Goal: Task Accomplishment & Management: Complete application form

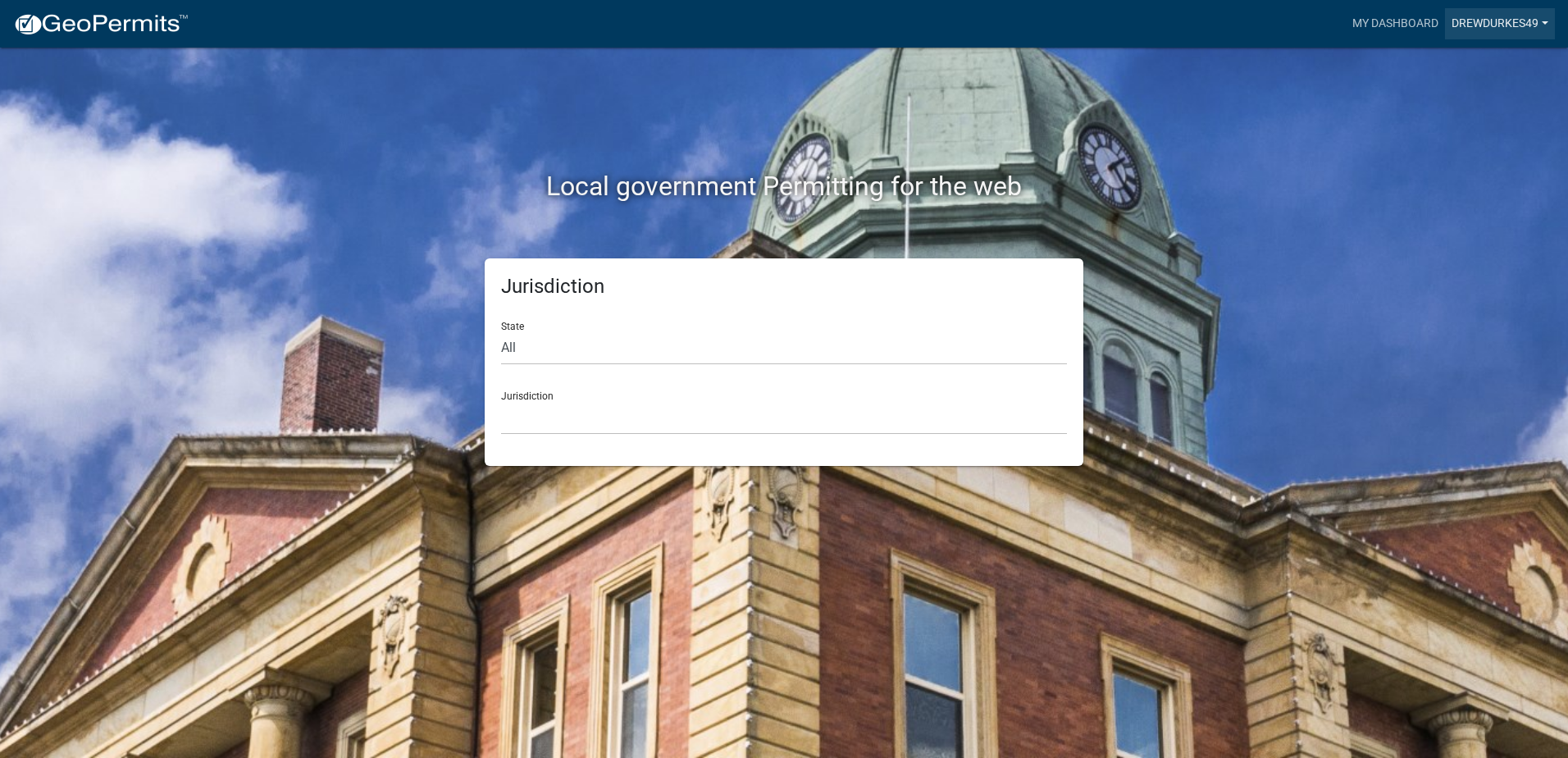
click at [1480, 22] on link "Drewdurkes49" at bounding box center [1500, 24] width 110 height 31
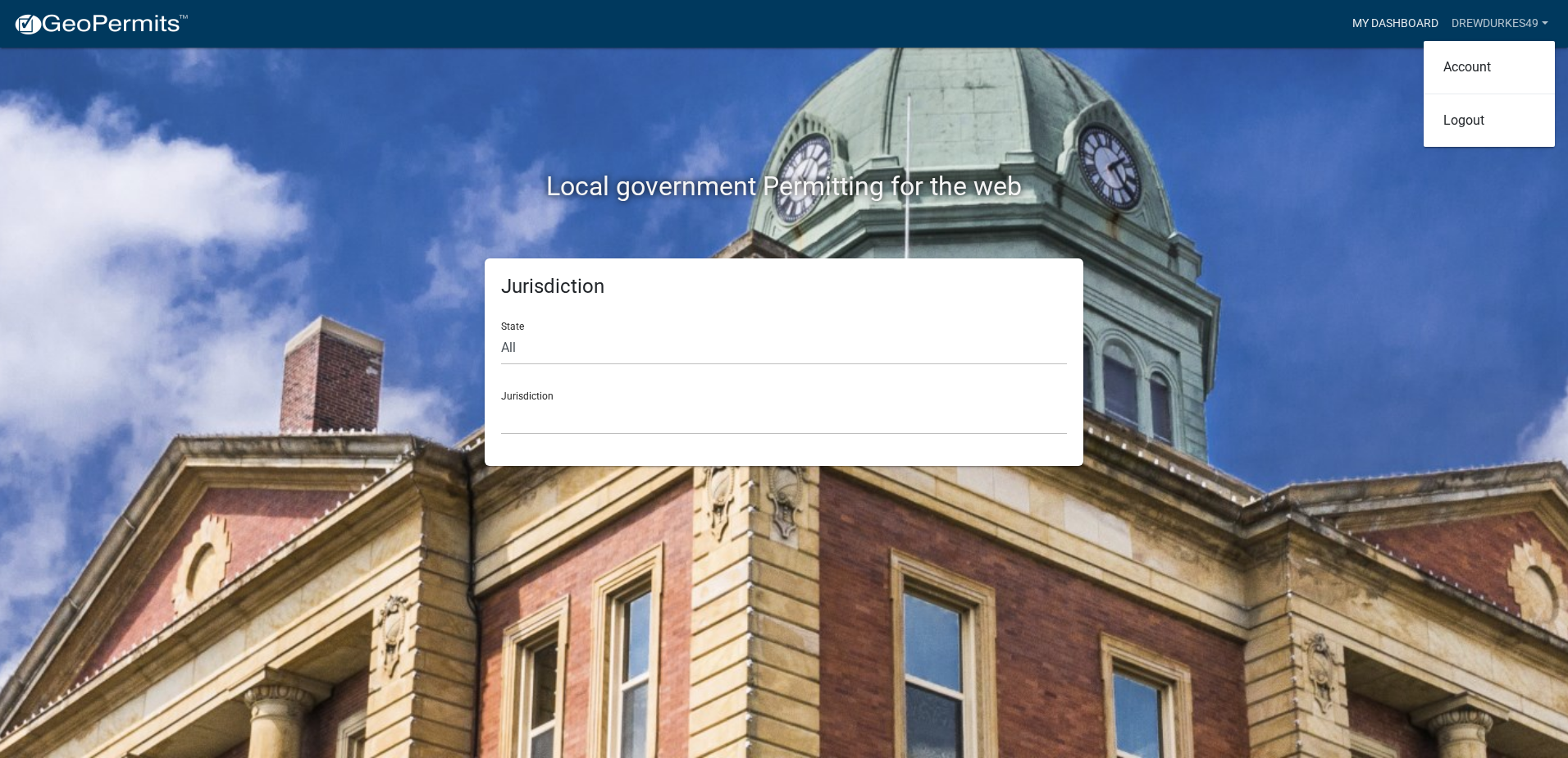
click at [1418, 27] on link "My Dashboard" at bounding box center [1395, 24] width 99 height 31
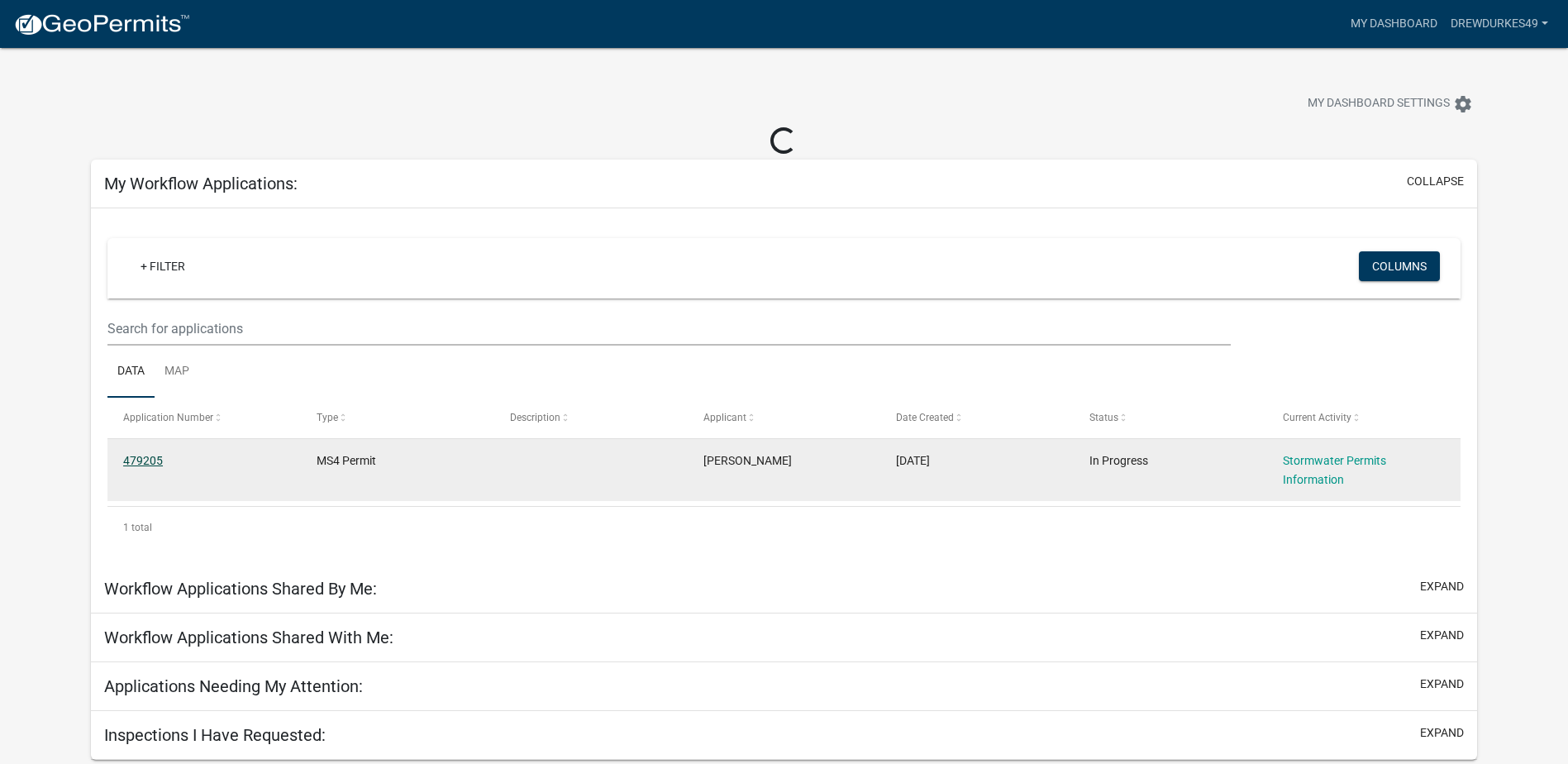
click at [159, 461] on link "479205" at bounding box center [143, 460] width 39 height 13
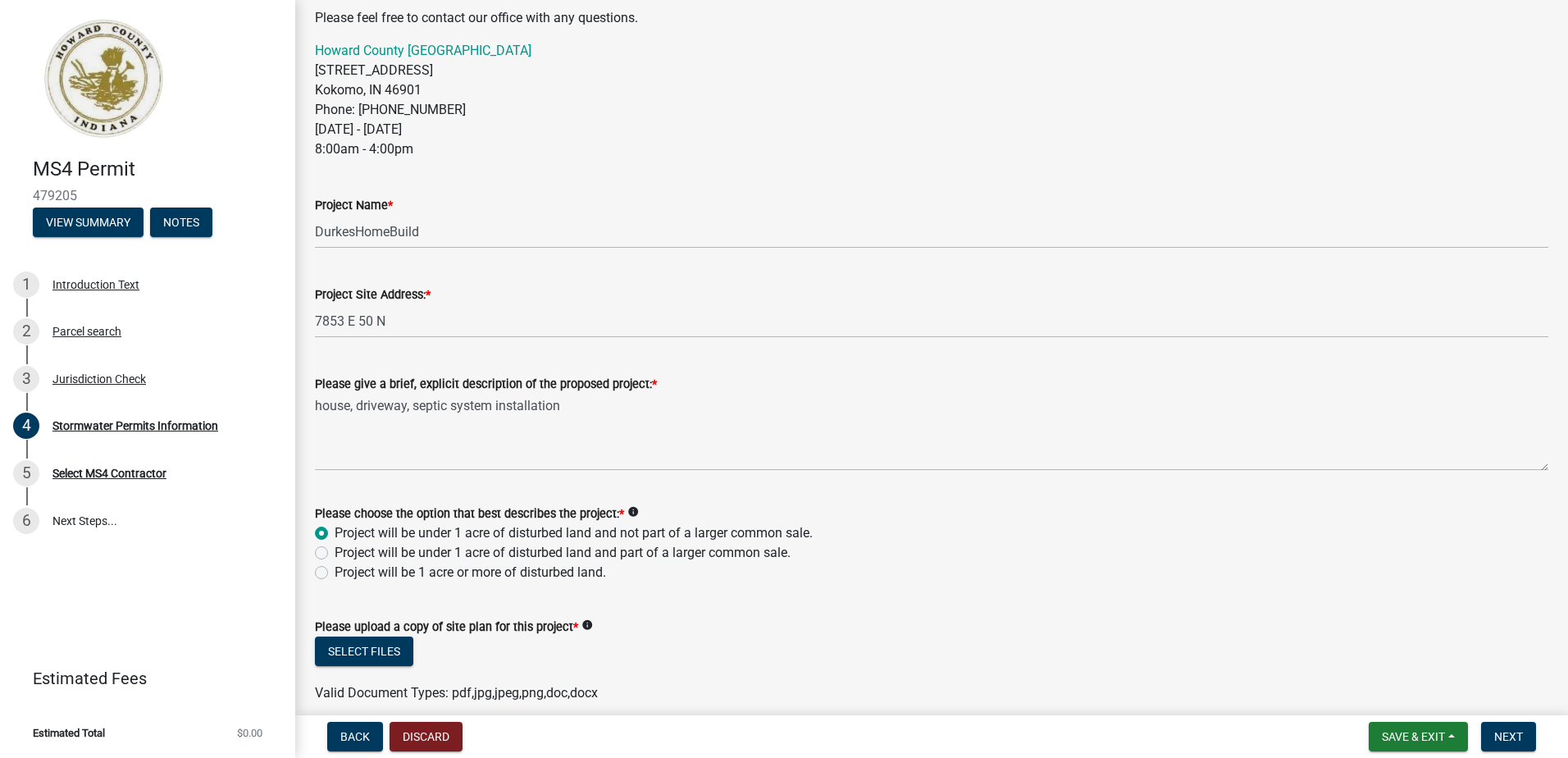
scroll to position [574, 0]
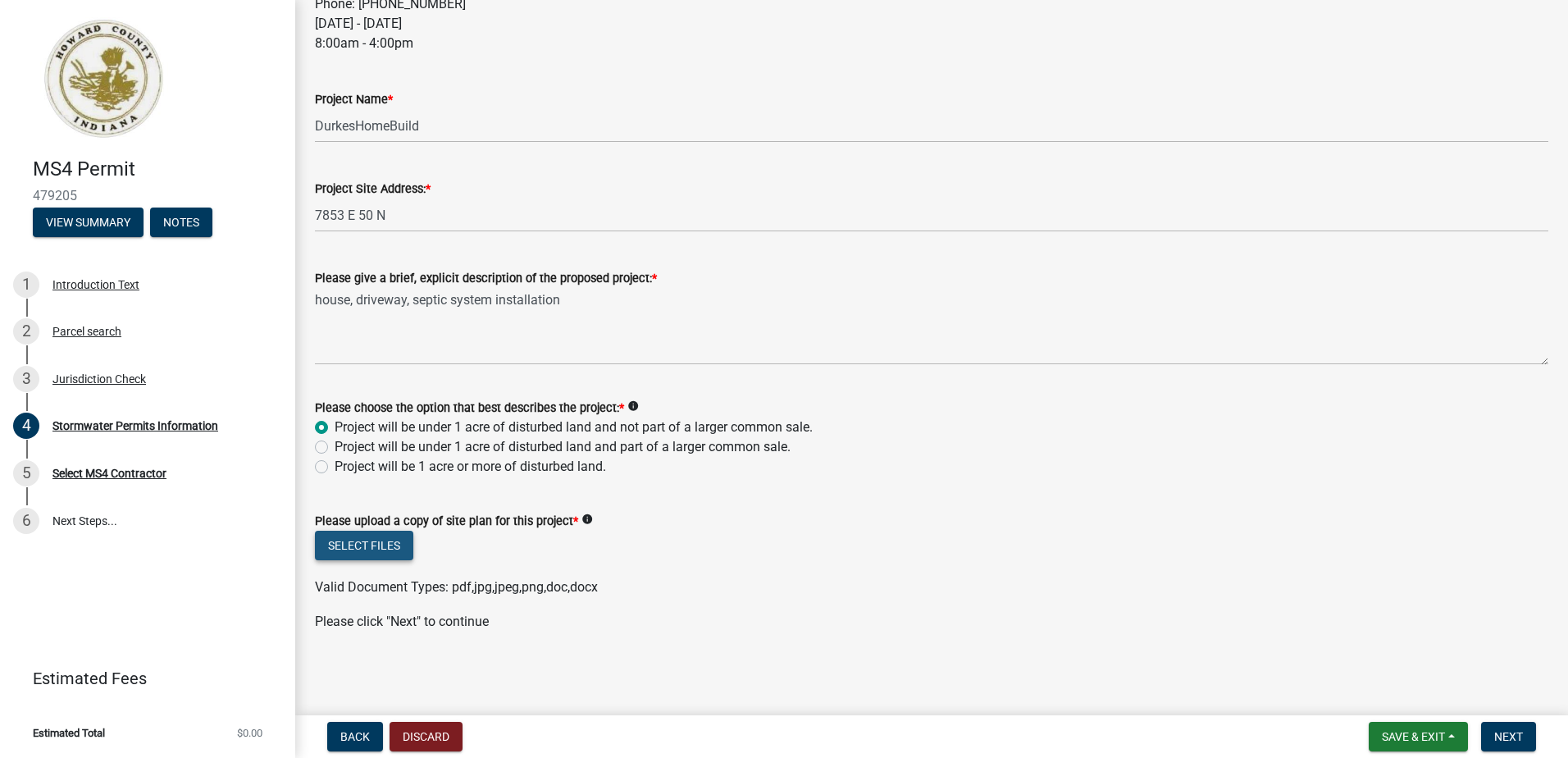
click at [377, 543] on button "Select files" at bounding box center [363, 545] width 98 height 29
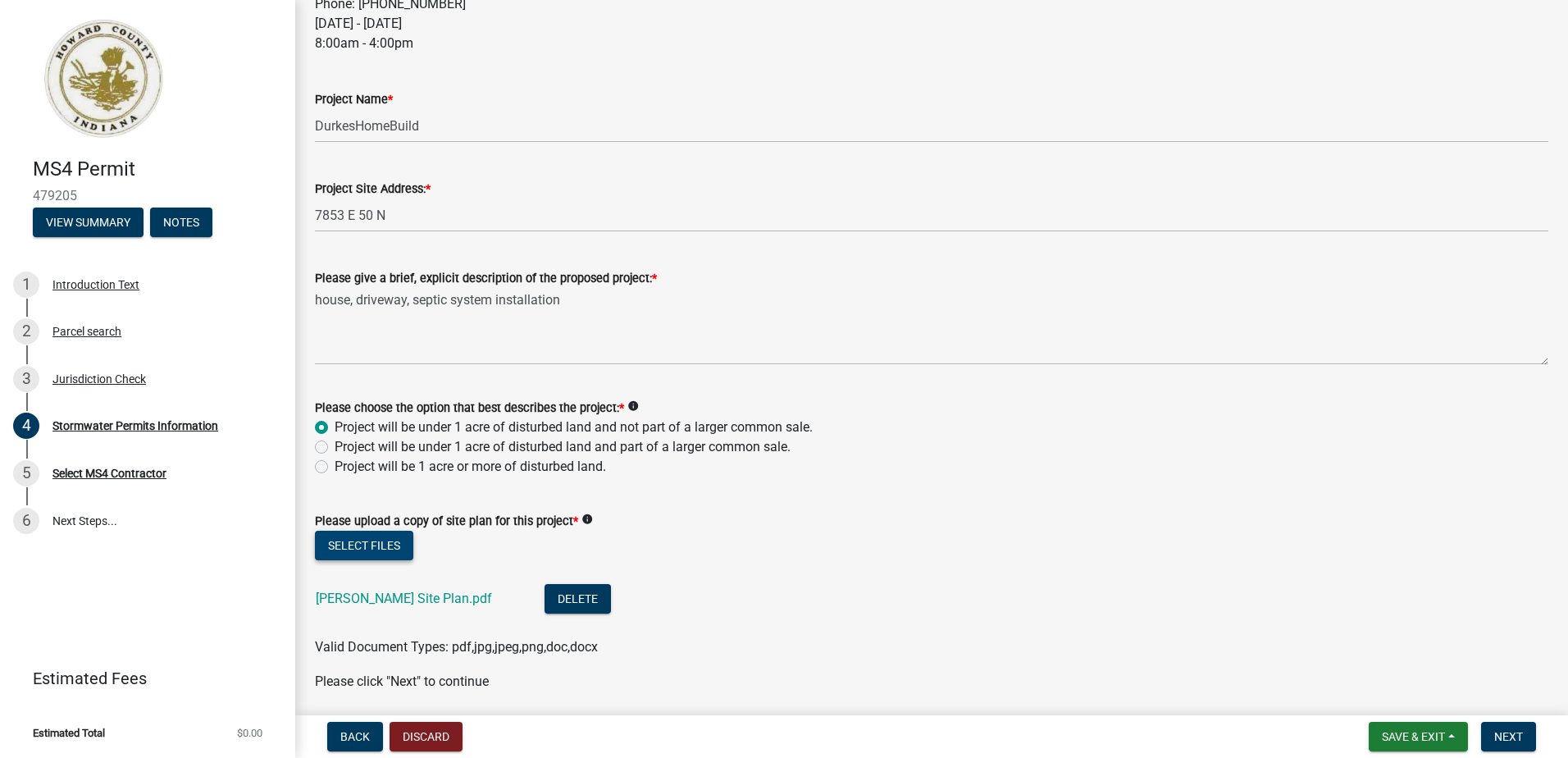
scroll to position [634, 0]
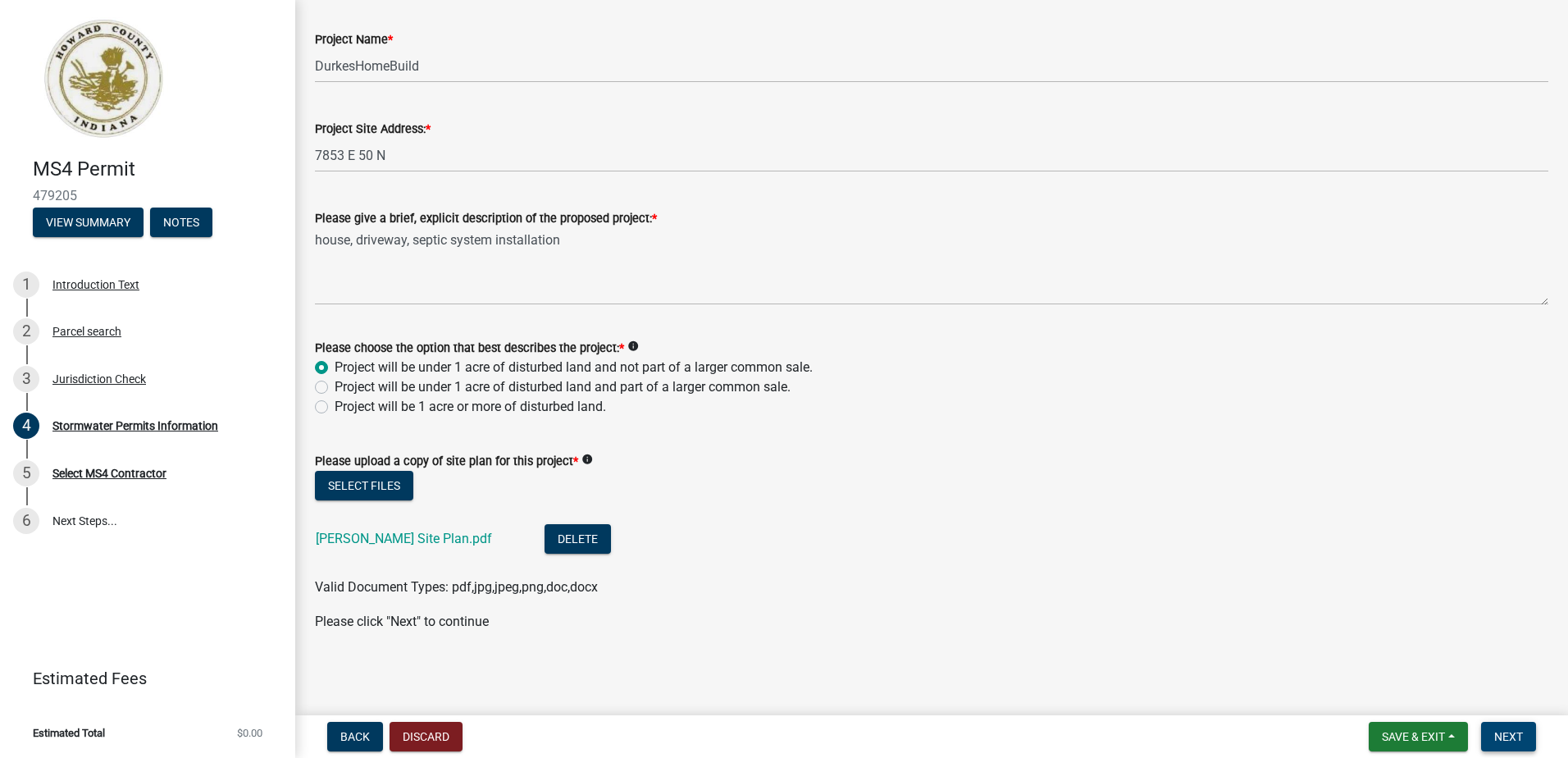
click at [1514, 736] on span "Next" at bounding box center [1508, 737] width 29 height 13
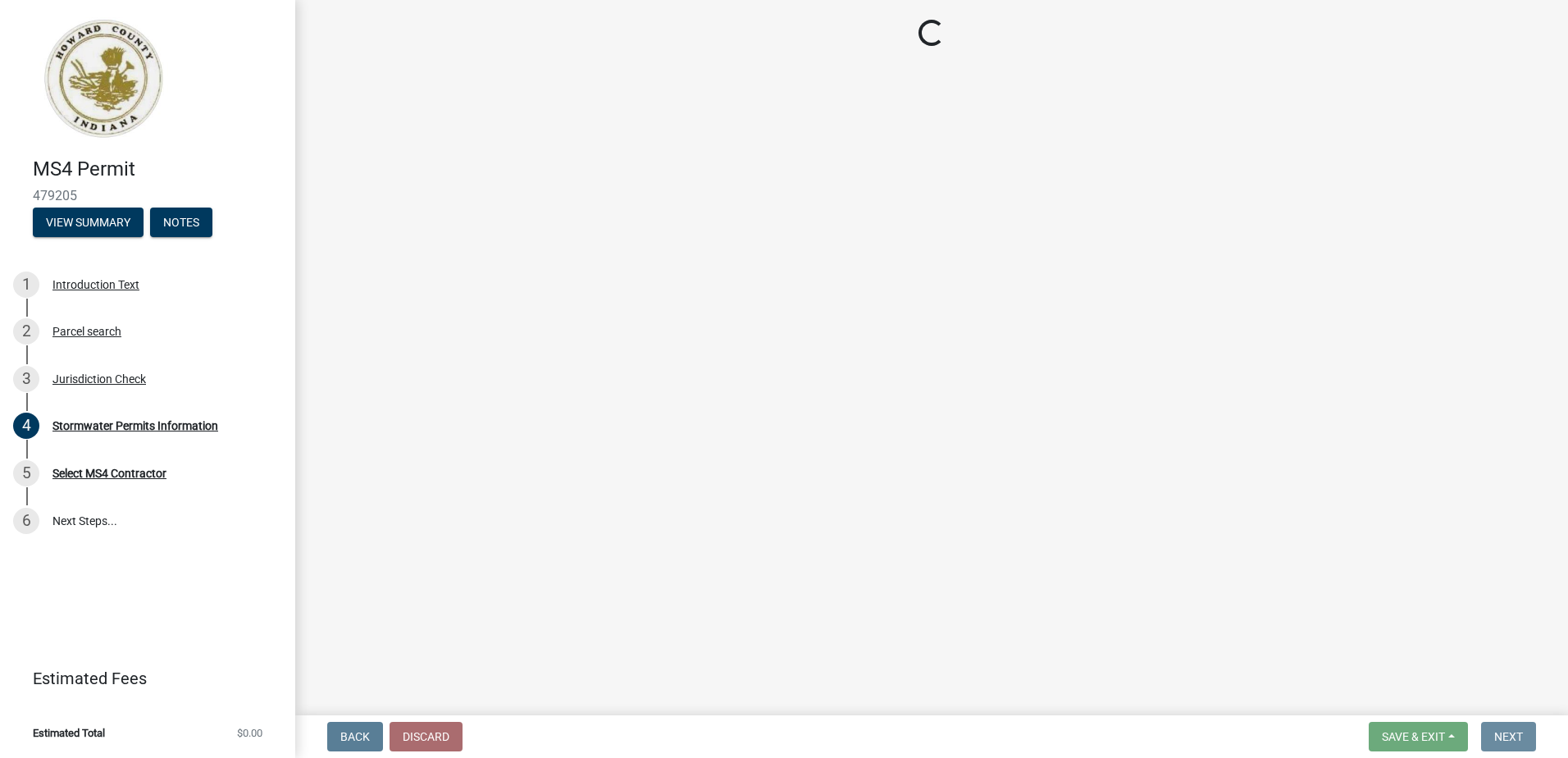
scroll to position [0, 0]
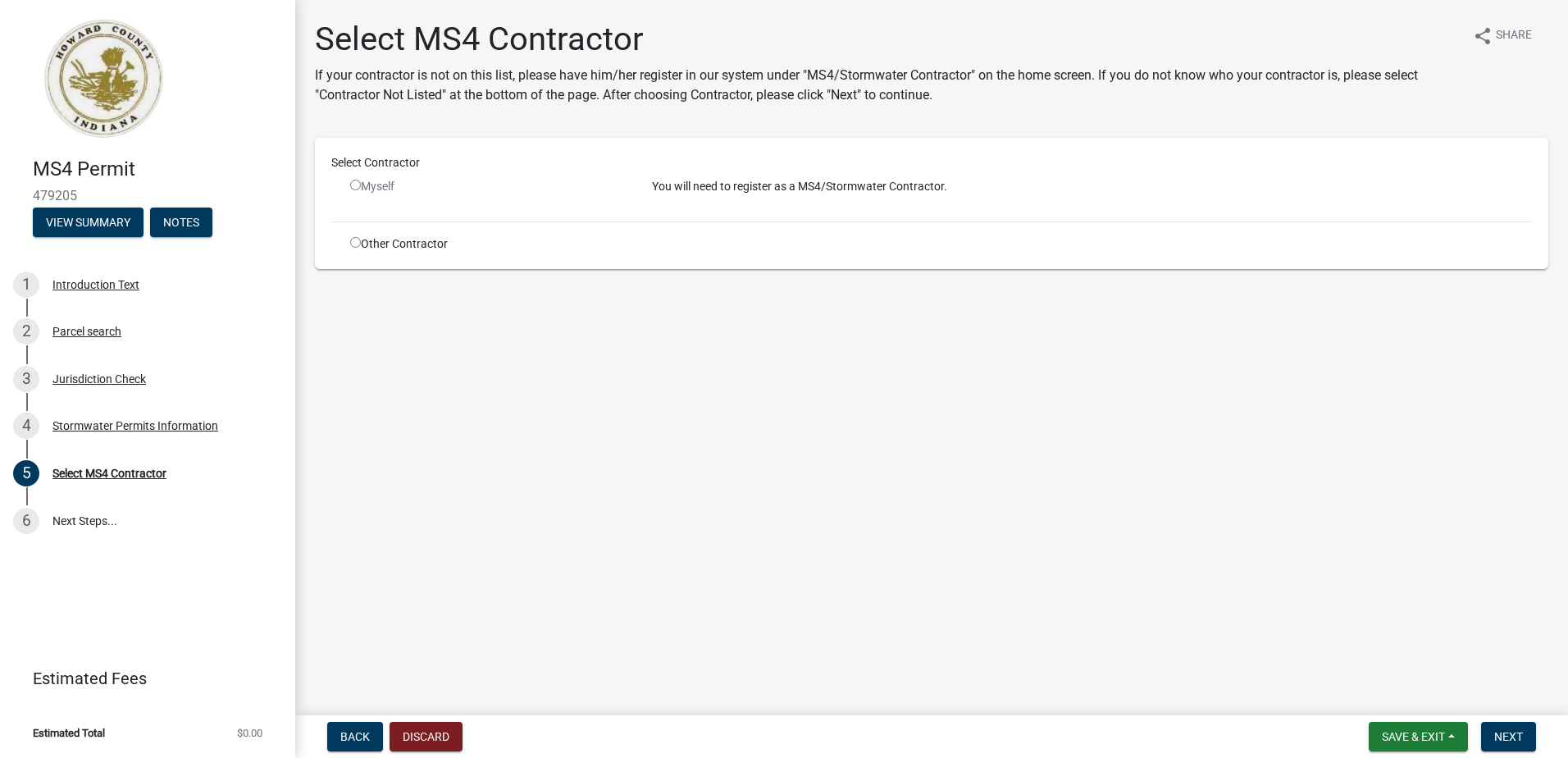
click at [356, 186] on input "radio" at bounding box center [355, 185] width 10 height 10
radio input "false"
click at [355, 242] on input "radio" at bounding box center [355, 242] width 10 height 10
radio input "true"
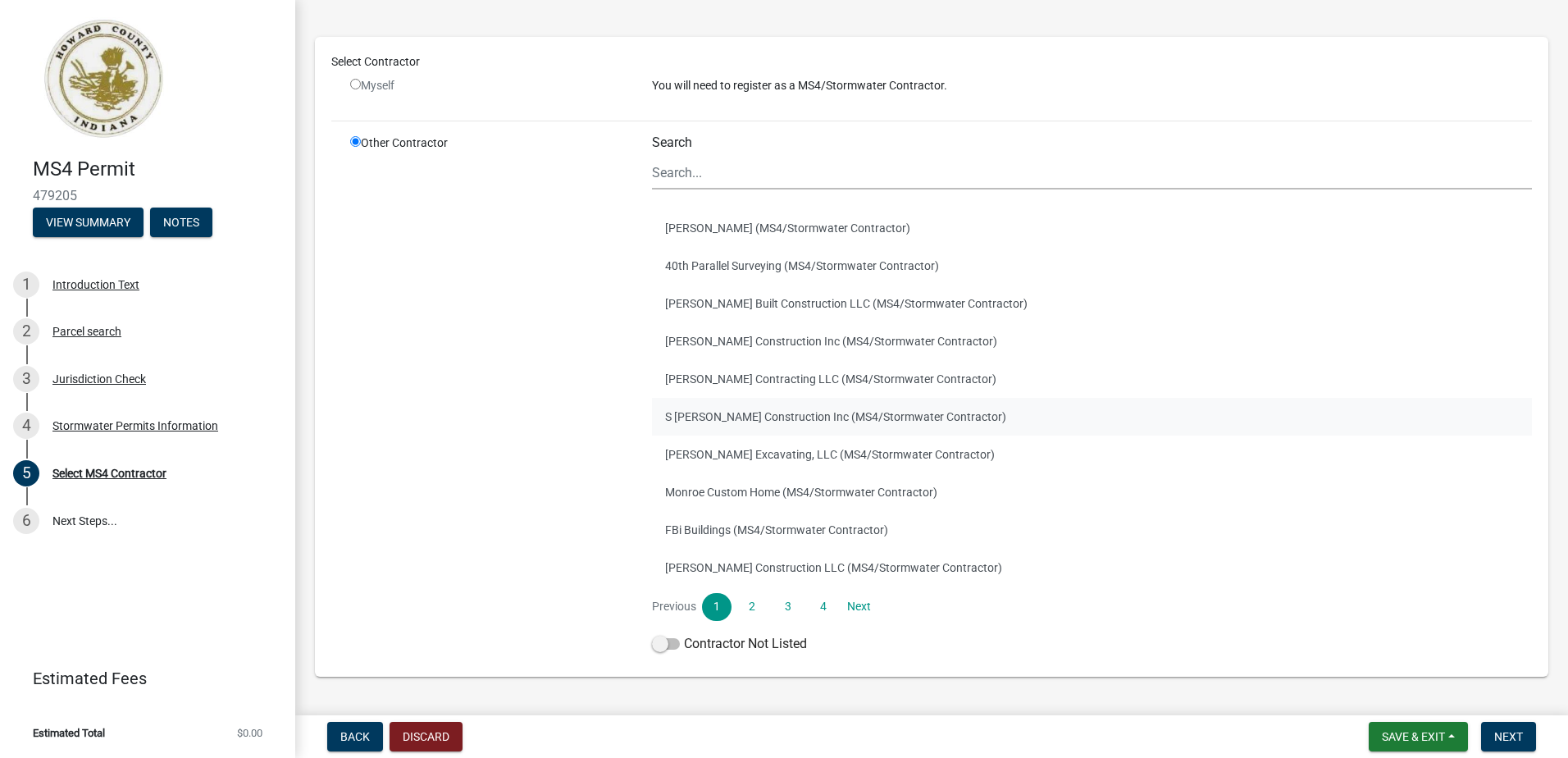
scroll to position [164, 0]
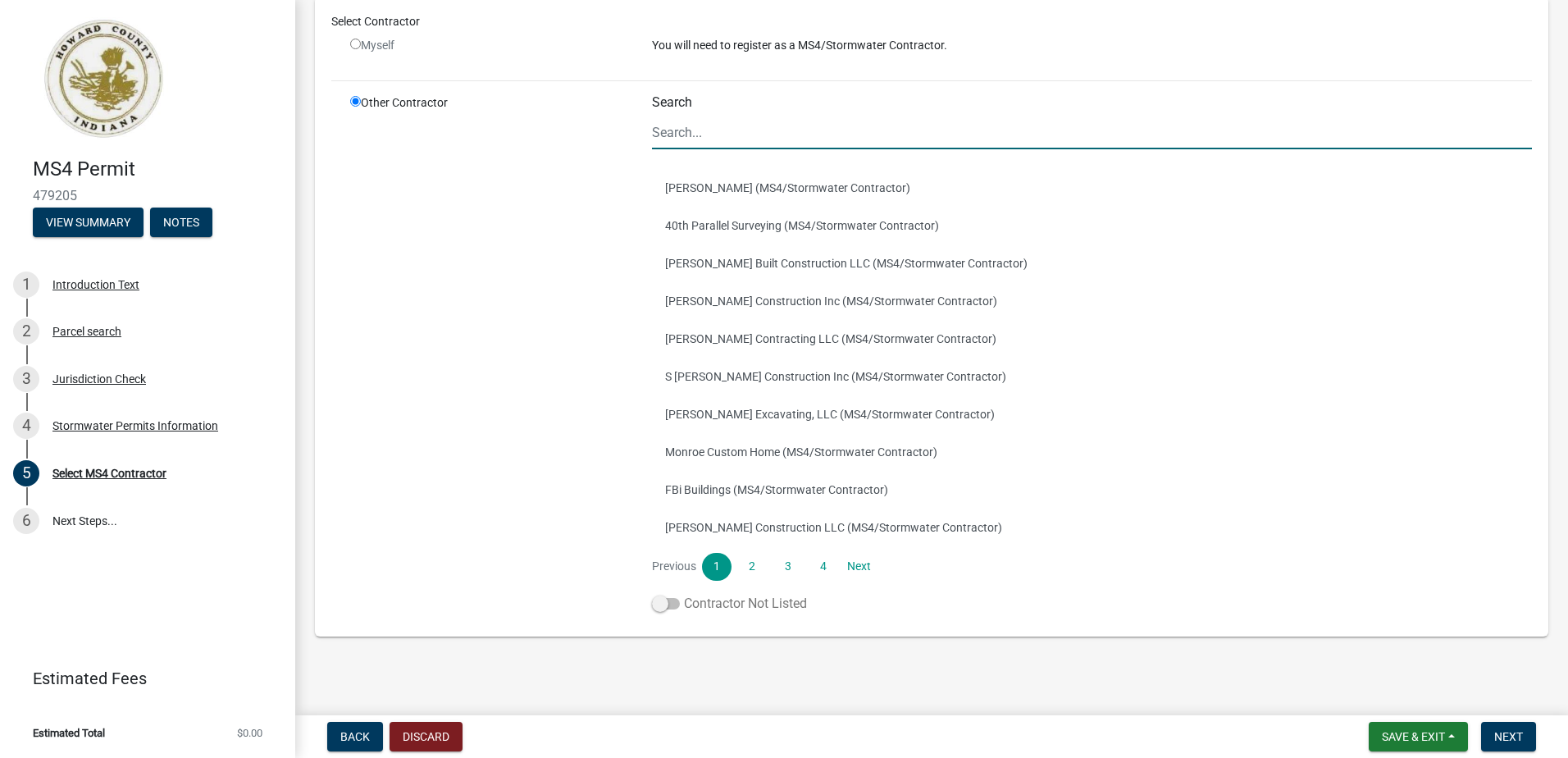
click at [666, 610] on label "Contractor Not Listed" at bounding box center [729, 603] width 155 height 20
click at [684, 593] on input "Contractor Not Listed" at bounding box center [684, 593] width 0 height 0
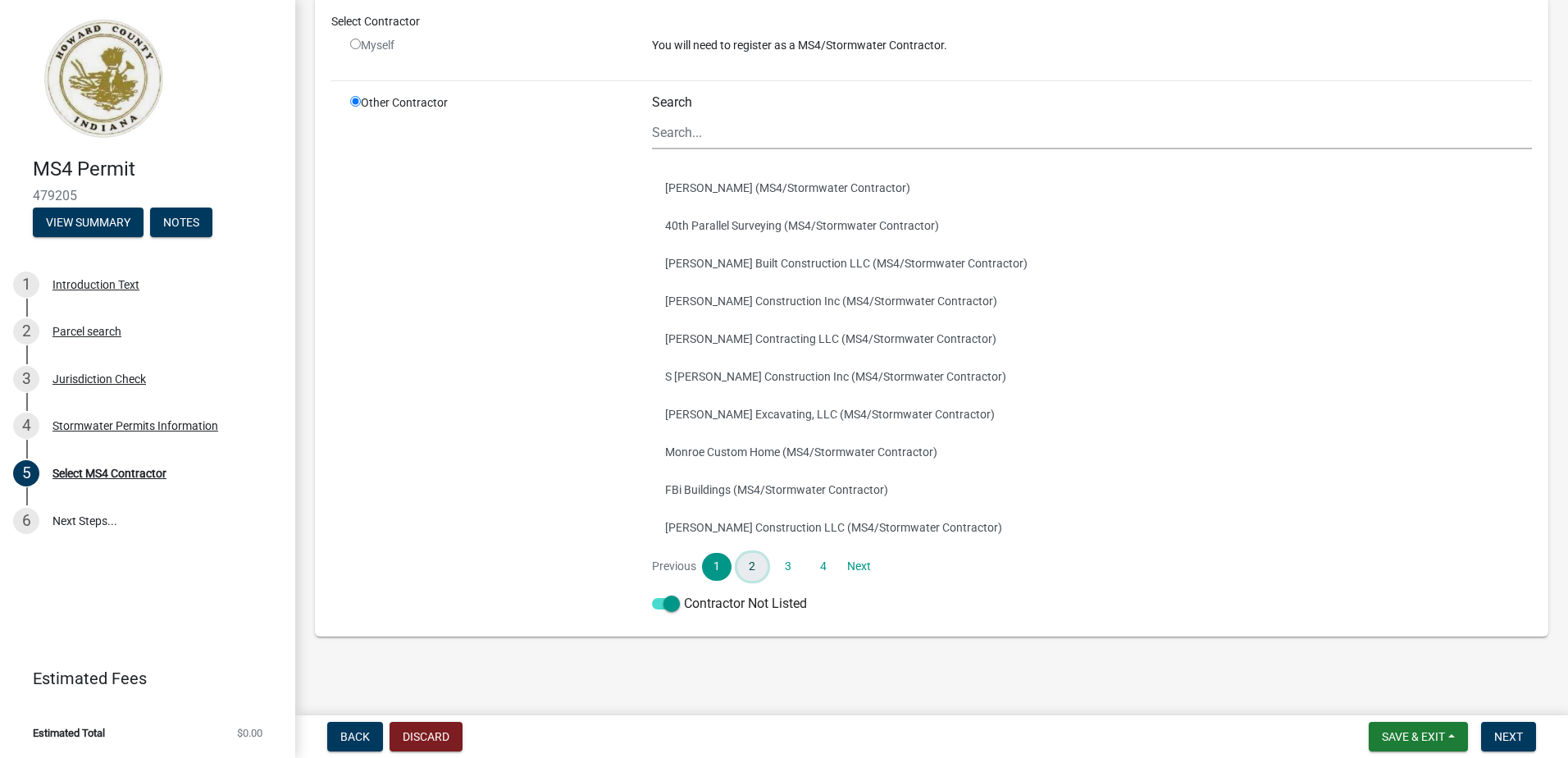
click at [757, 564] on link "2" at bounding box center [751, 566] width 29 height 28
click at [782, 562] on link "3" at bounding box center [787, 566] width 29 height 28
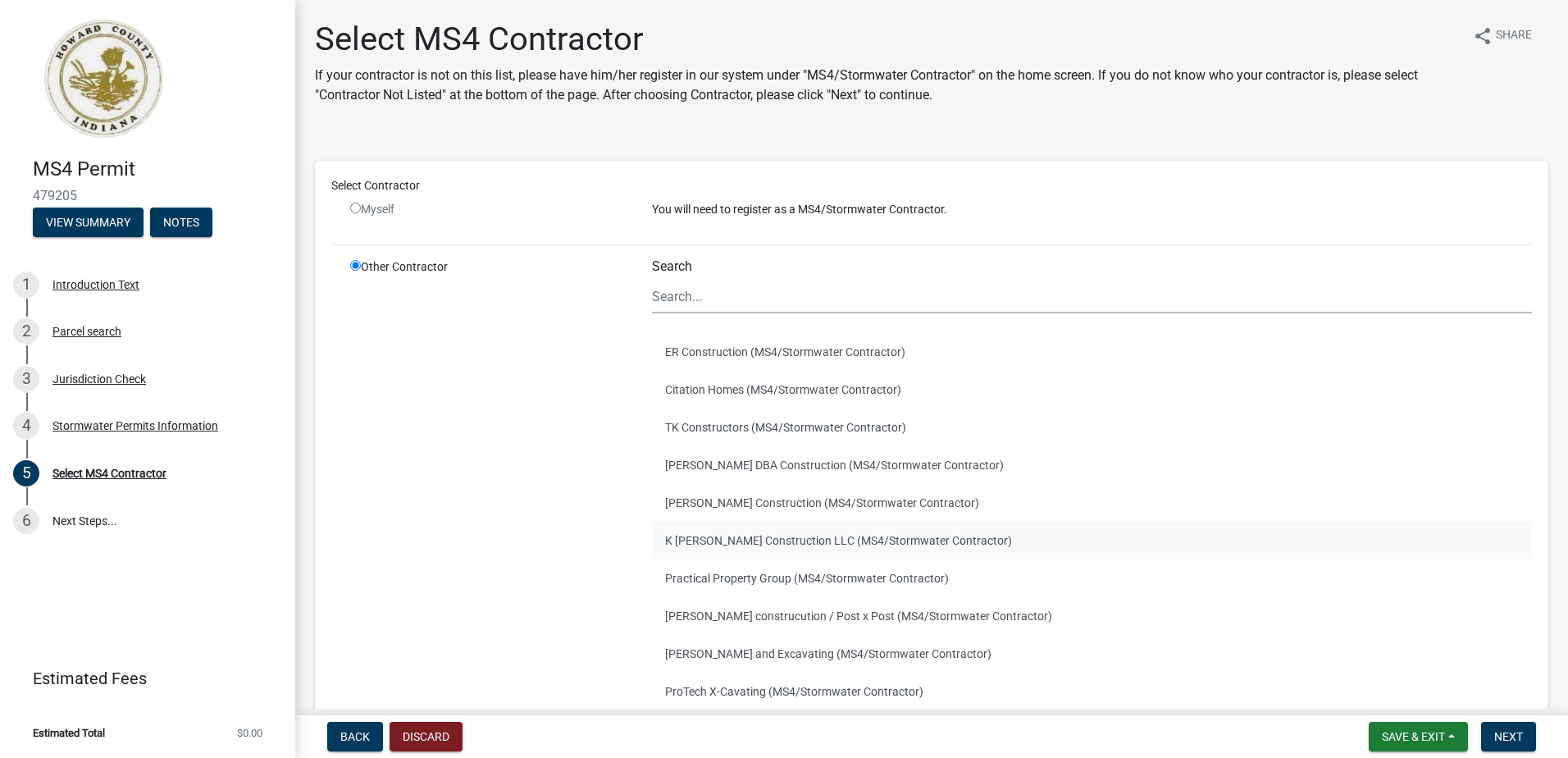
scroll to position [82, 0]
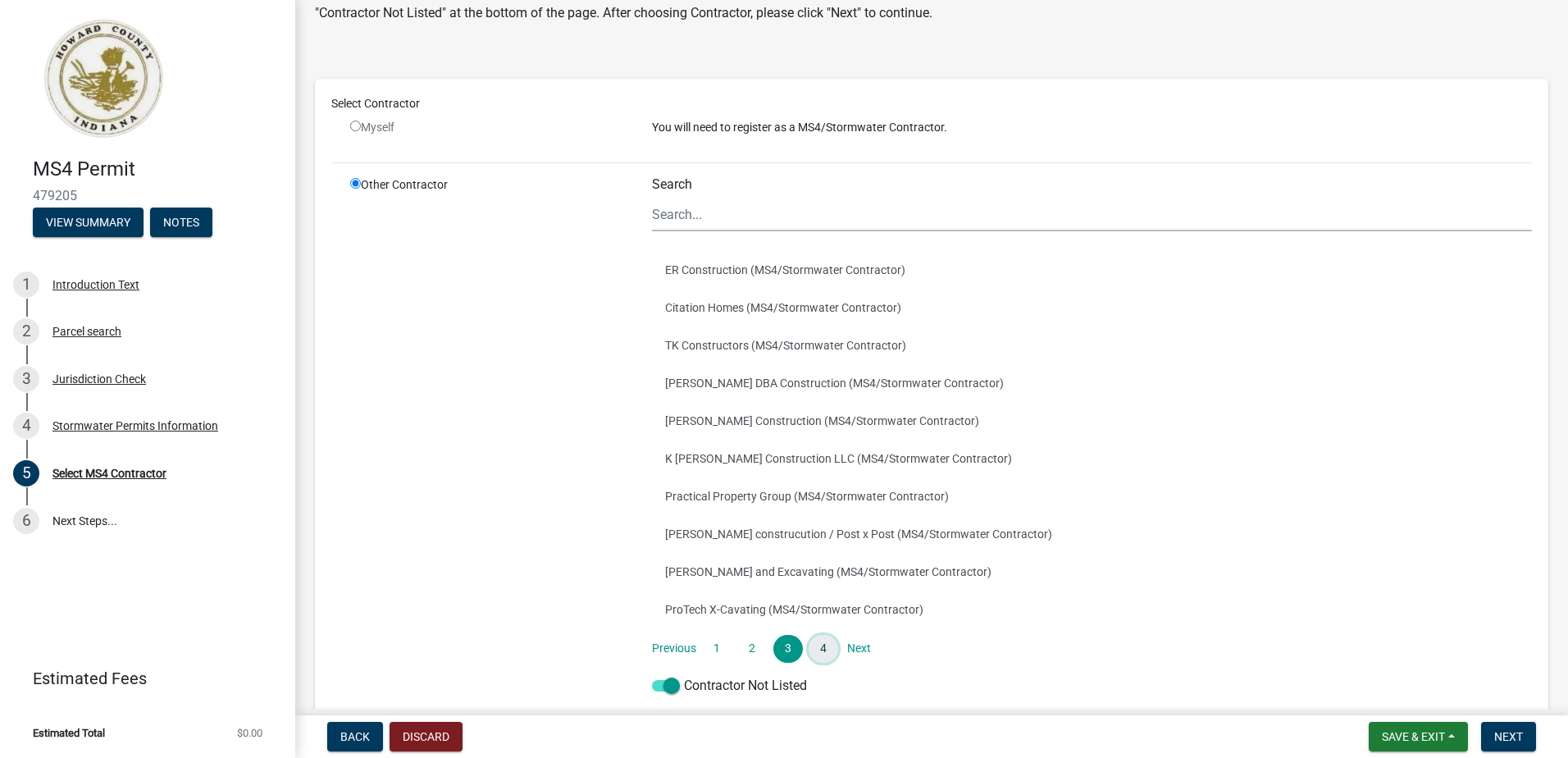
click at [817, 649] on link "4" at bounding box center [823, 649] width 29 height 28
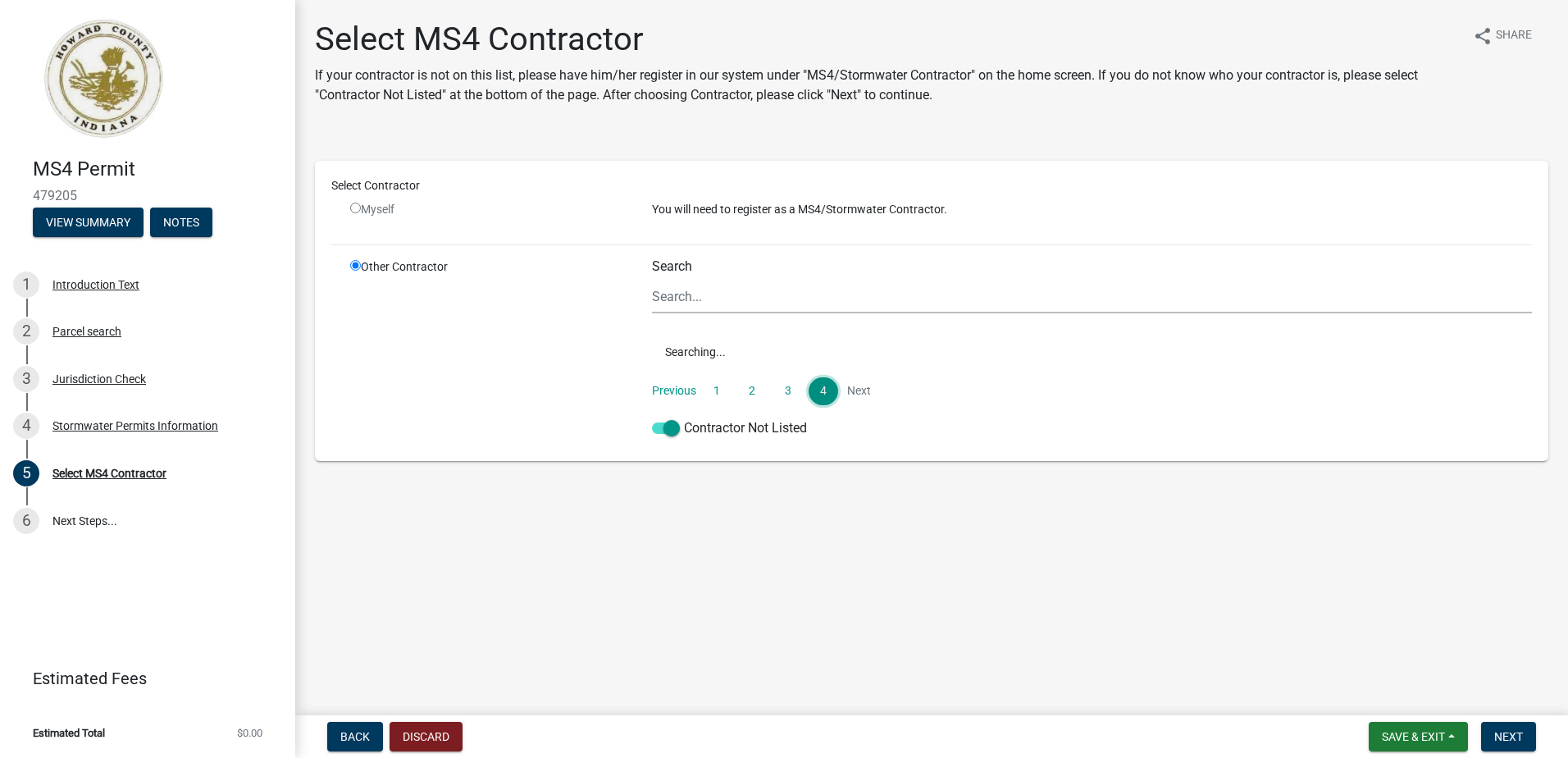
scroll to position [0, 0]
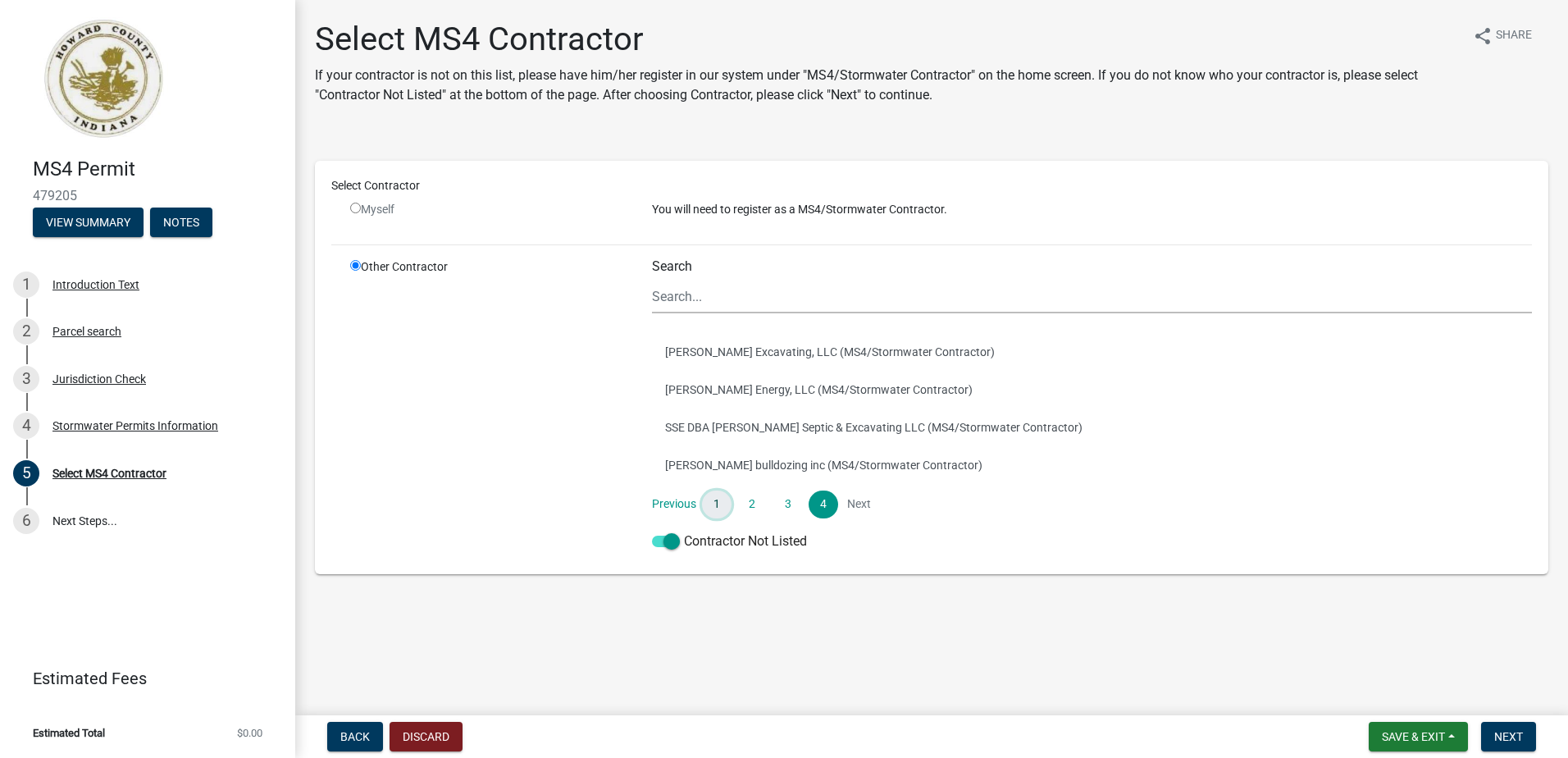
click at [715, 499] on link "1" at bounding box center [716, 504] width 29 height 28
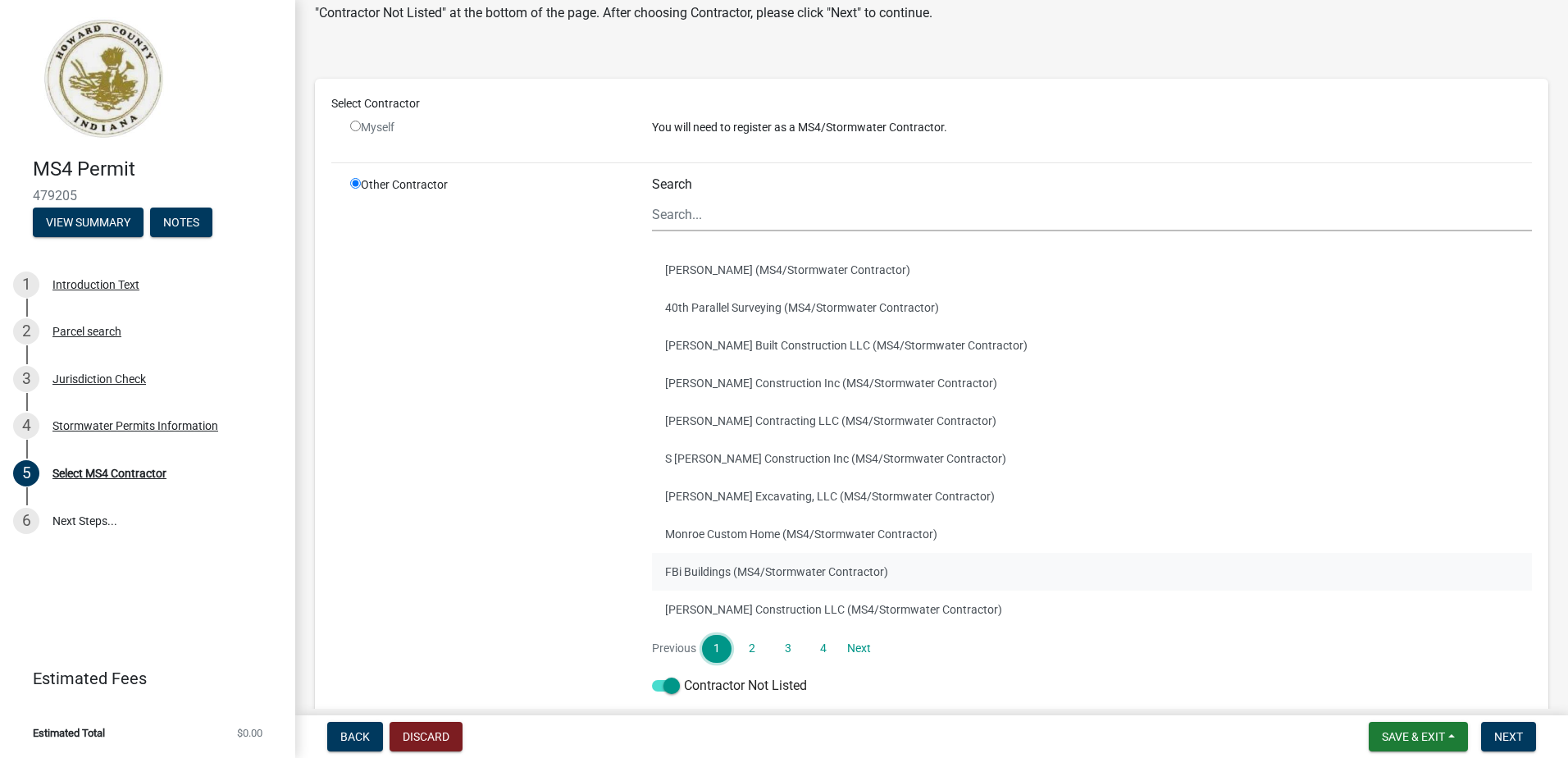
scroll to position [164, 0]
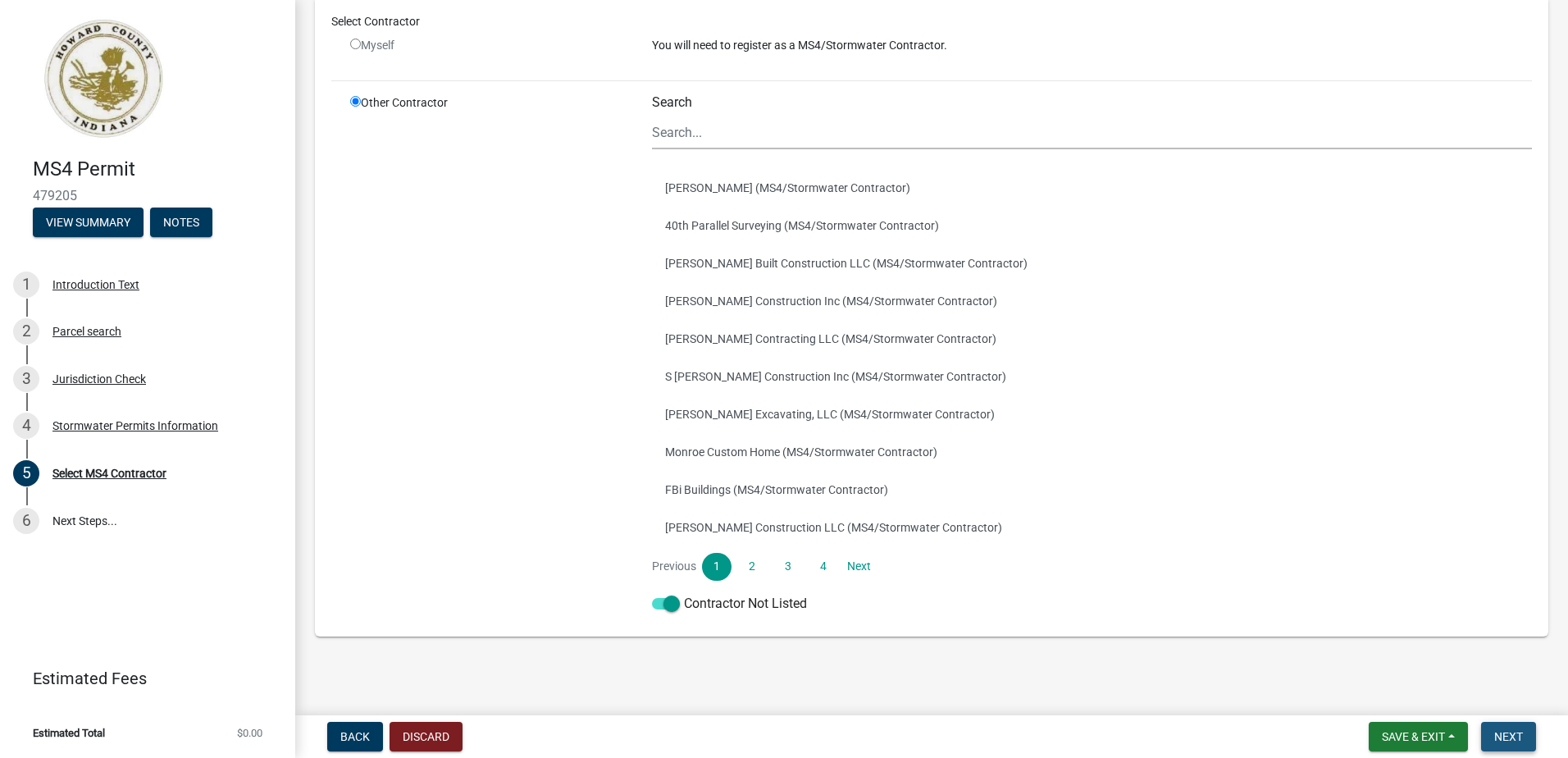
click at [1516, 733] on span "Next" at bounding box center [1508, 737] width 29 height 13
